Goal: Task Accomplishment & Management: Manage account settings

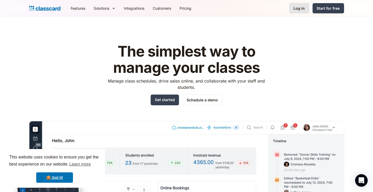
click at [295, 8] on div "Log in" at bounding box center [299, 9] width 11 height 6
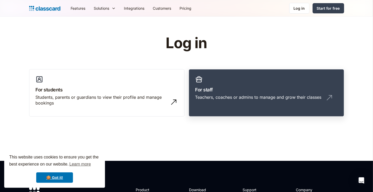
click at [328, 97] on img at bounding box center [329, 98] width 8 height 8
